Goal: Register for event/course

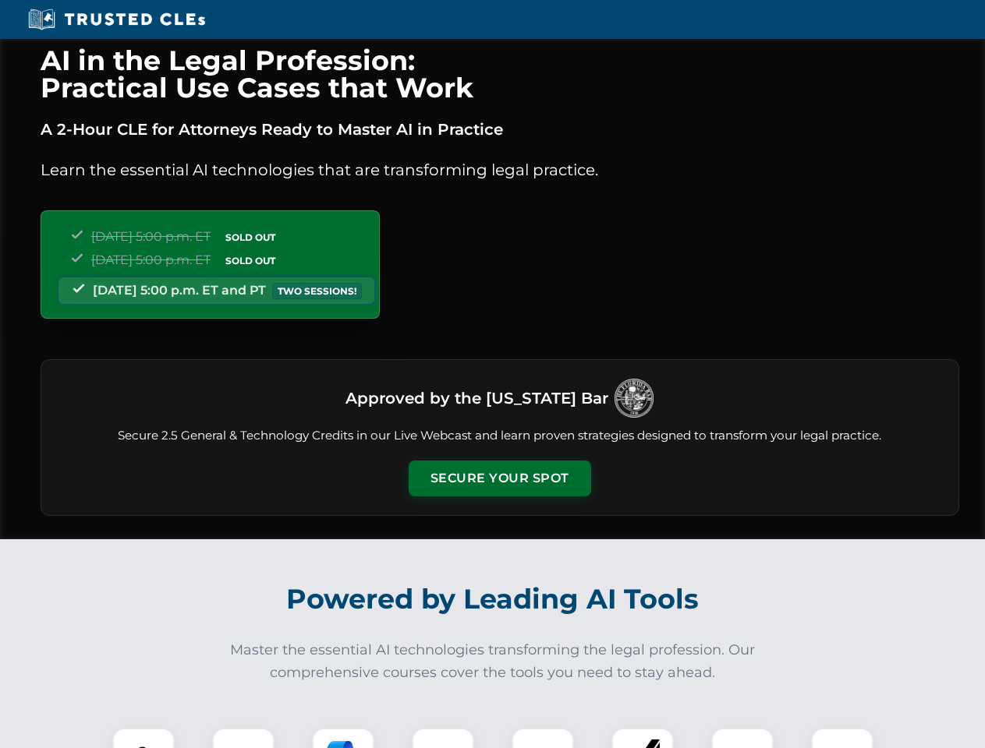
click at [499, 479] on button "Secure Your Spot" at bounding box center [500, 479] width 182 height 36
click at [143, 738] on img at bounding box center [143, 759] width 45 height 45
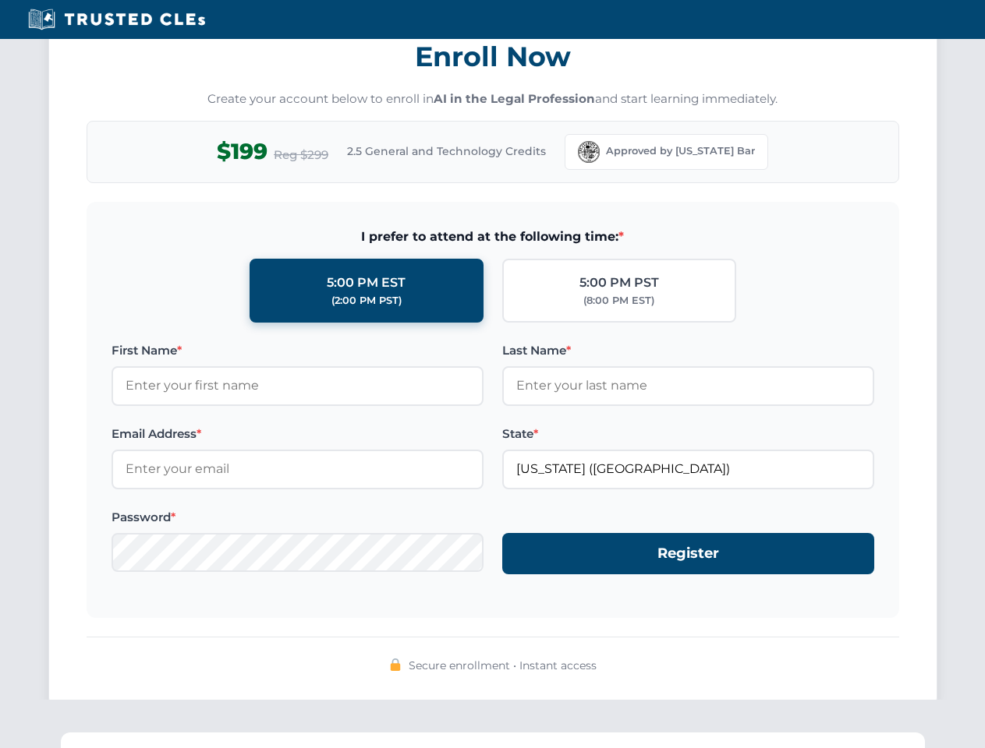
scroll to position [1530, 0]
